Goal: Information Seeking & Learning: Learn about a topic

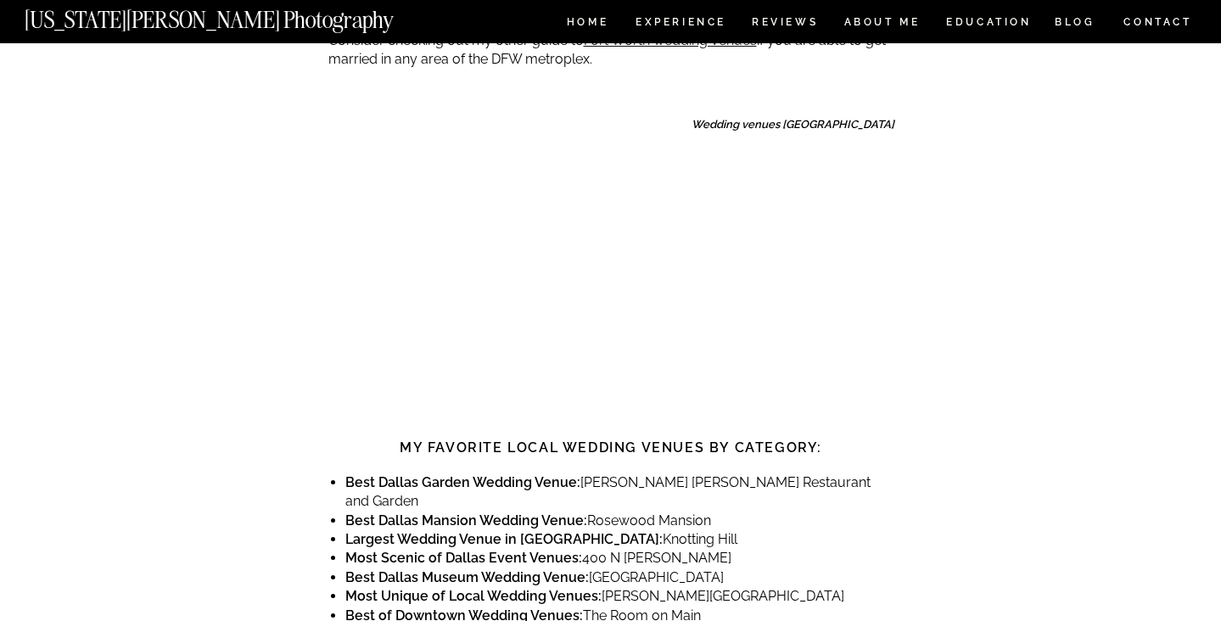
scroll to position [906, 0]
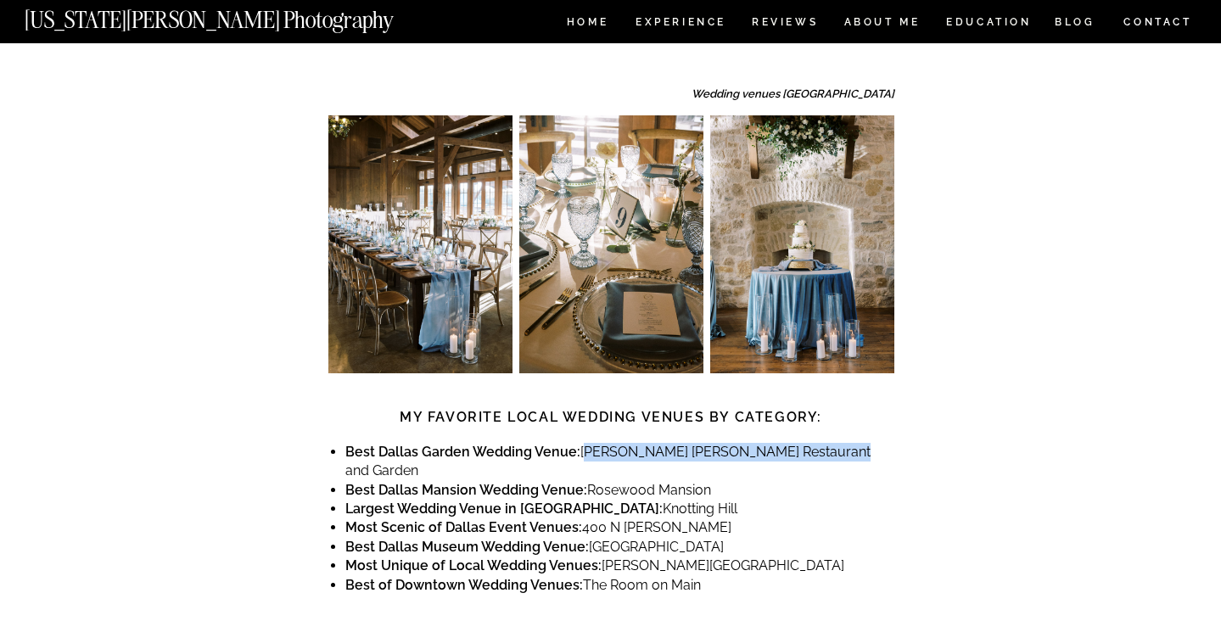
drag, startPoint x: 585, startPoint y: 387, endPoint x: 822, endPoint y: 384, distance: 237.7
click at [822, 443] on li "Best Dallas Garden Wedding Venue: [PERSON_NAME][GEOGRAPHIC_DATA][PERSON_NAME] a…" at bounding box center [619, 462] width 549 height 38
copy li "[PERSON_NAME] [PERSON_NAME] Restaurant and Garden"
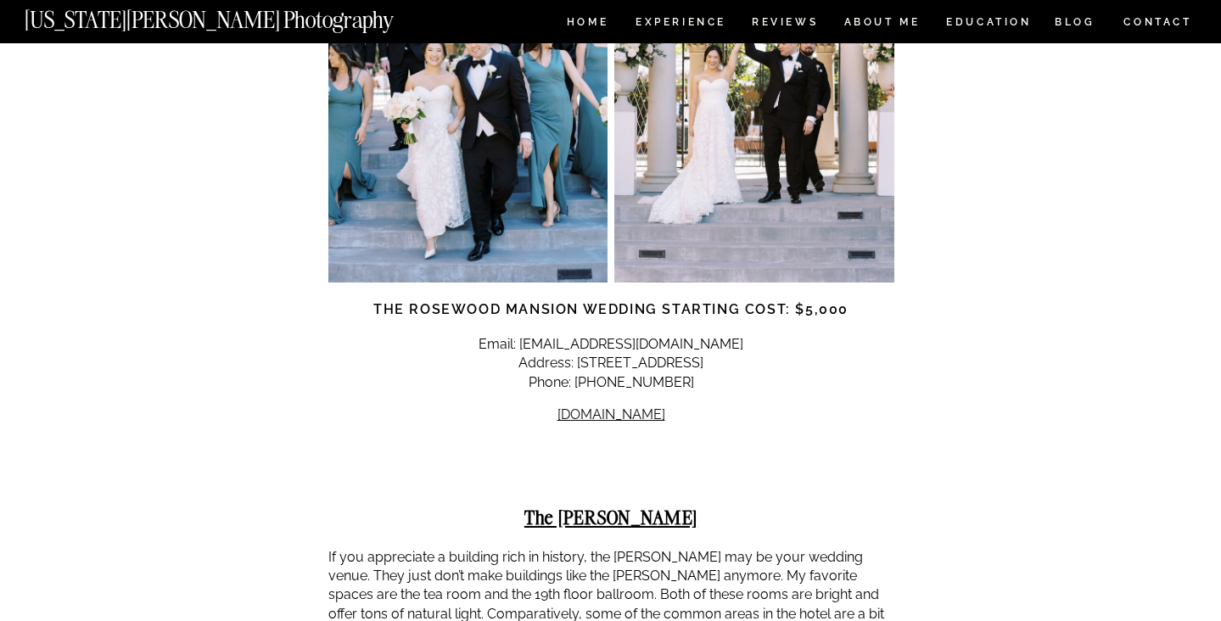
scroll to position [5792, 0]
